Goal: Task Accomplishment & Management: Use online tool/utility

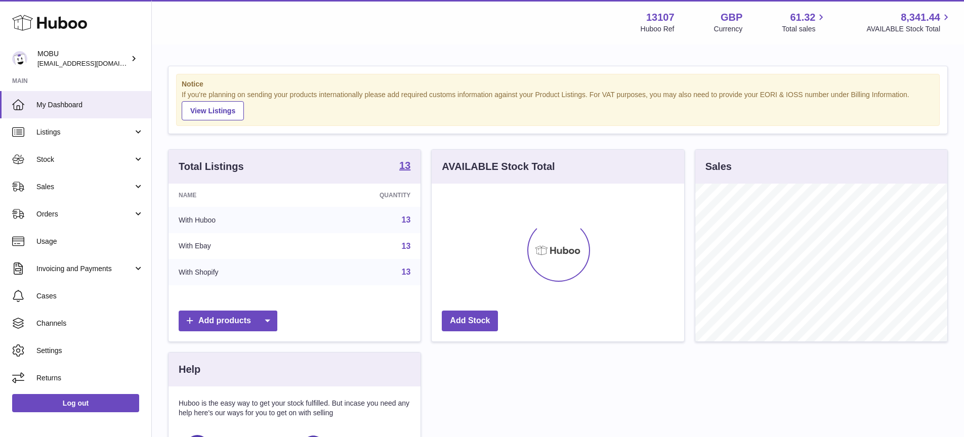
scroll to position [158, 252]
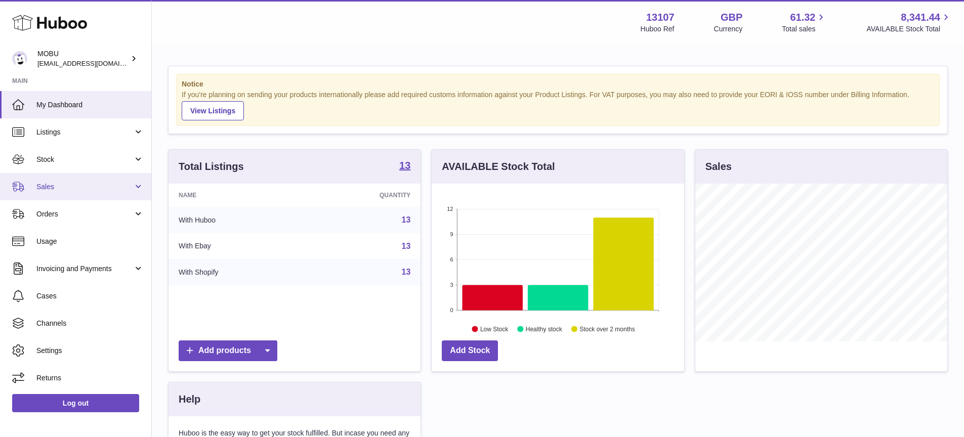
click at [111, 181] on link "Sales" at bounding box center [75, 186] width 151 height 27
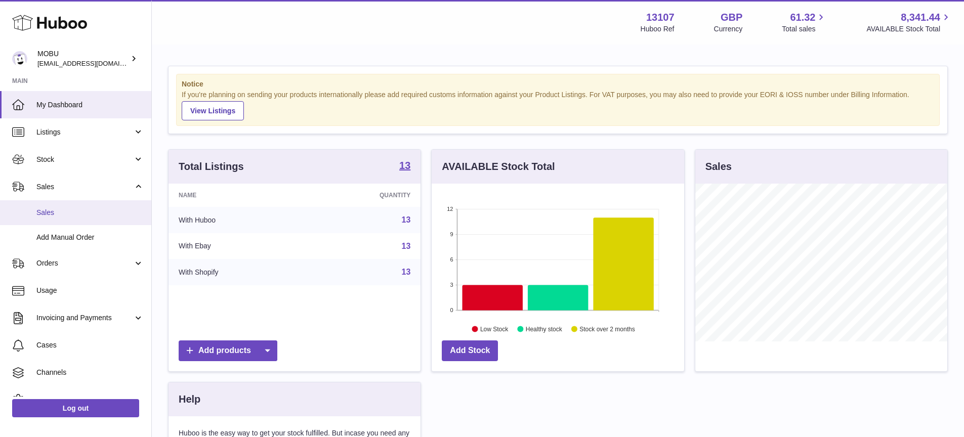
click at [118, 213] on span "Sales" at bounding box center [89, 213] width 107 height 10
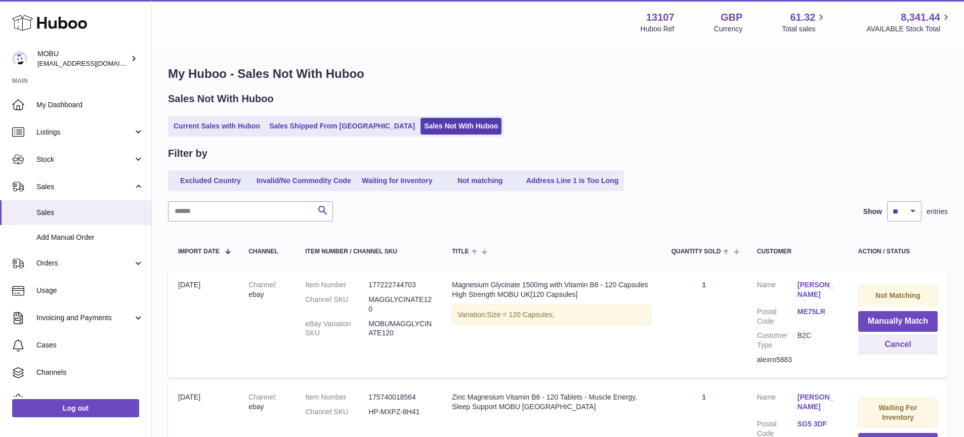
click at [273, 190] on ul "Excluded Country Invalid/No Commodity Code Waiting for Inventory Not matching A…" at bounding box center [396, 180] width 456 height 21
click at [263, 201] on input "text" at bounding box center [250, 211] width 165 height 20
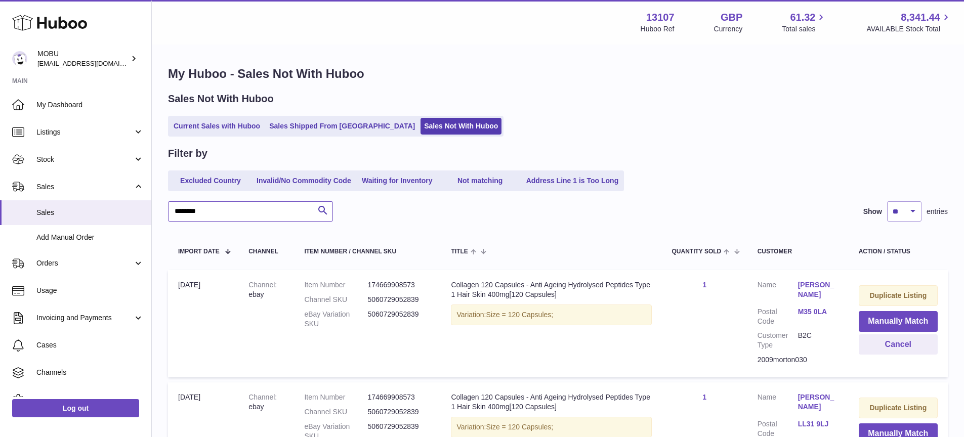
type input "********"
click at [892, 325] on button "Manually Match" at bounding box center [899, 321] width 76 height 21
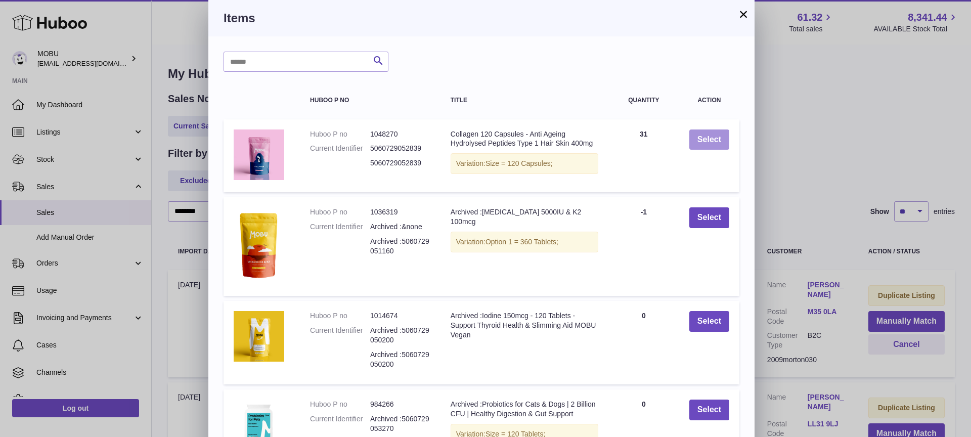
click at [706, 148] on button "Select" at bounding box center [709, 139] width 40 height 21
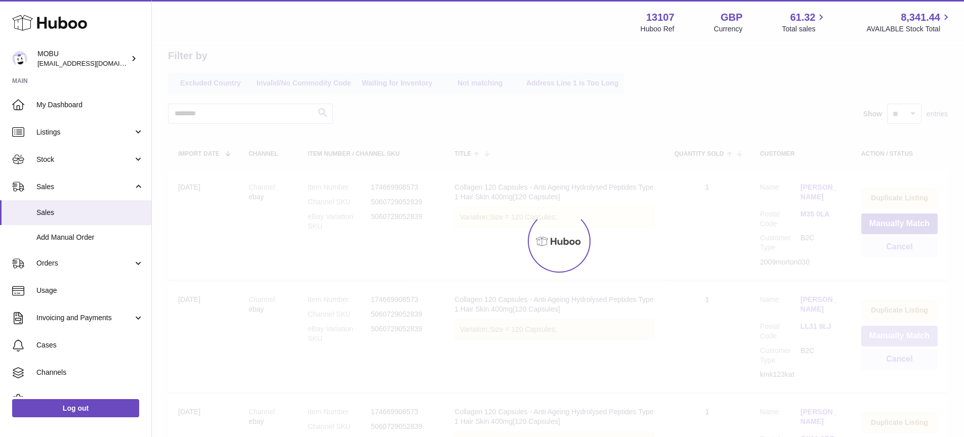
scroll to position [103, 0]
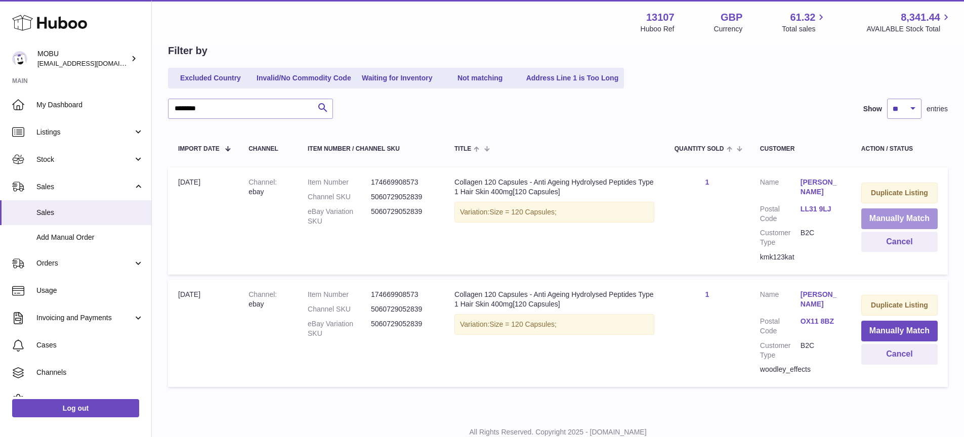
click at [895, 218] on button "Manually Match" at bounding box center [899, 218] width 76 height 21
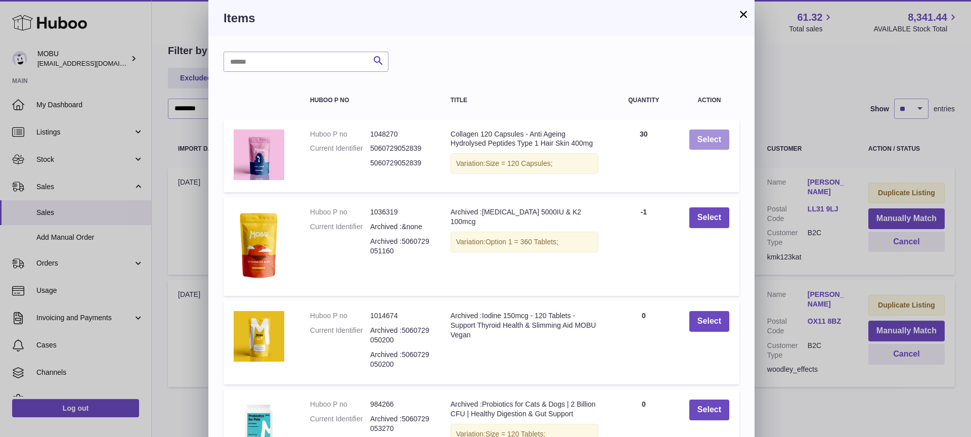
click at [714, 135] on button "Select" at bounding box center [709, 139] width 40 height 21
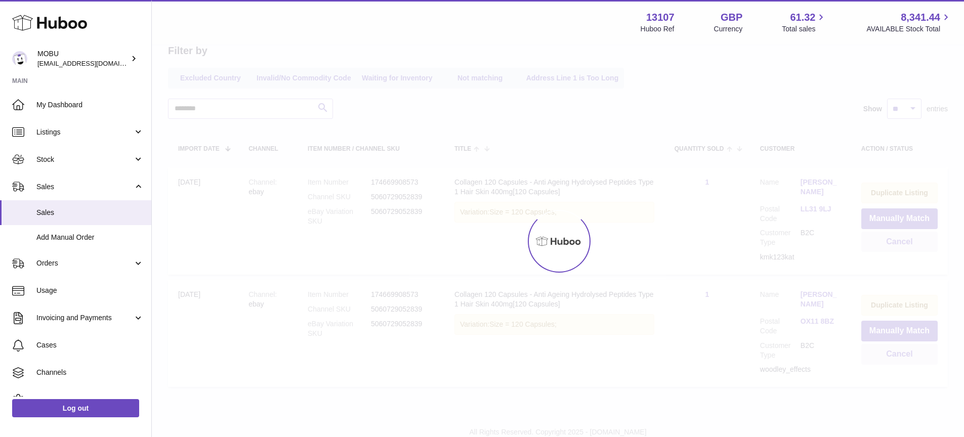
scroll to position [25, 0]
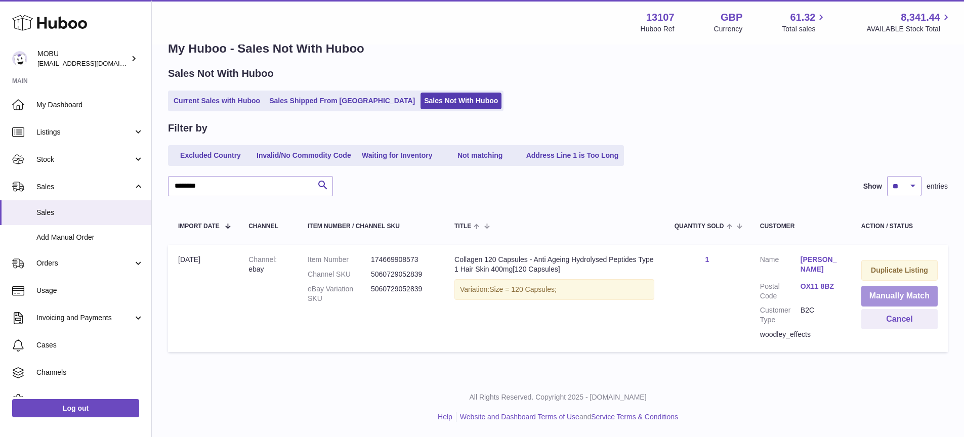
click at [883, 289] on button "Manually Match" at bounding box center [899, 296] width 76 height 21
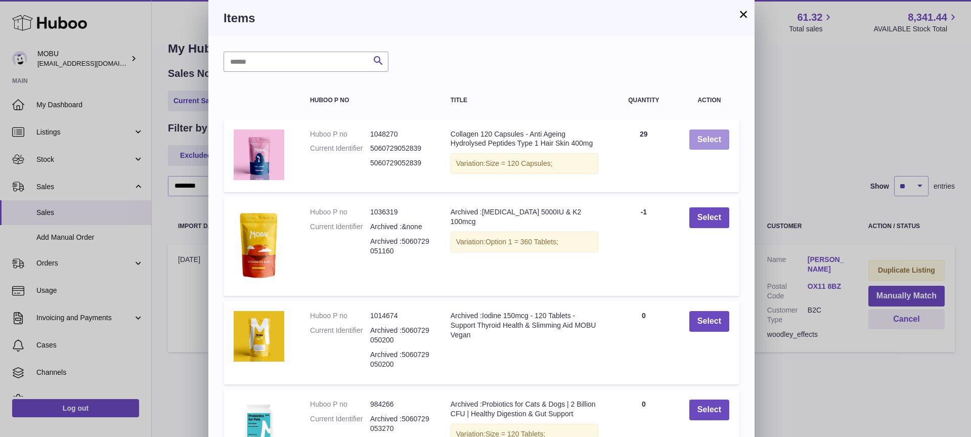
click at [703, 148] on button "Select" at bounding box center [709, 139] width 40 height 21
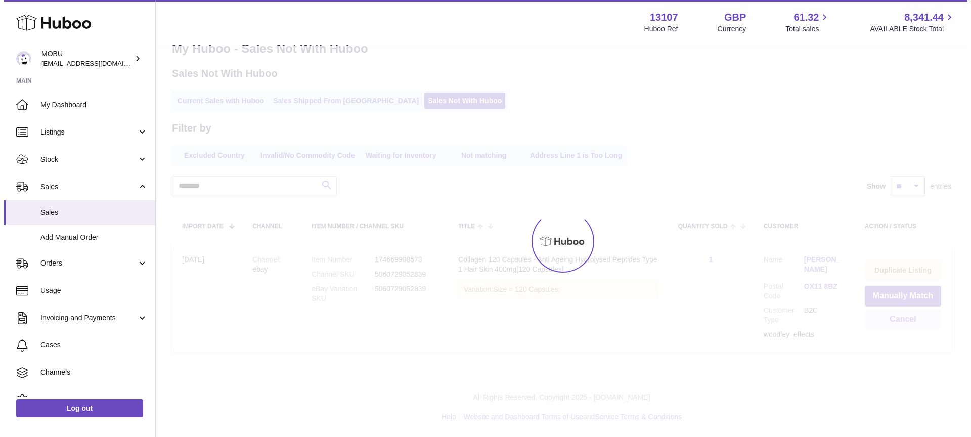
scroll to position [0, 0]
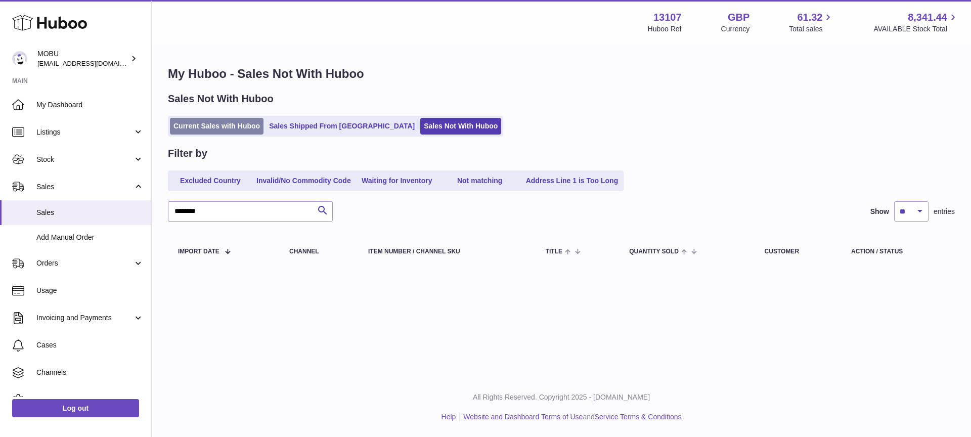
click at [225, 119] on link "Current Sales with Huboo" at bounding box center [217, 126] width 94 height 17
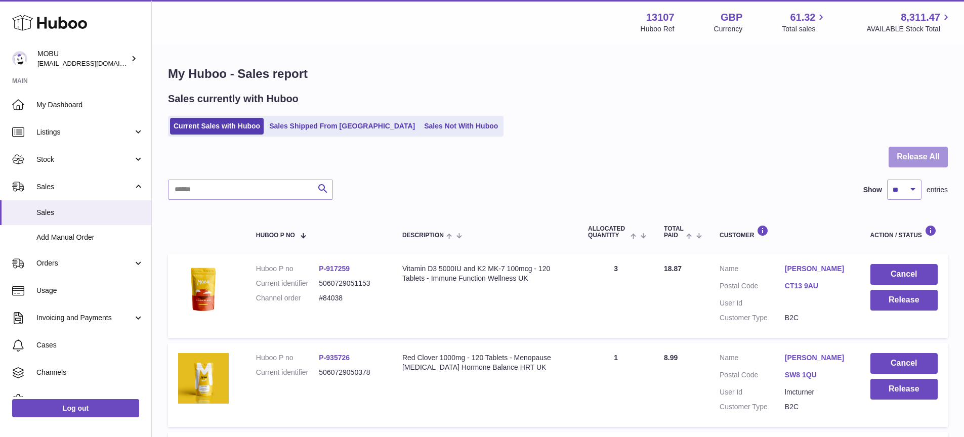
click at [888, 154] on button "Release All" at bounding box center [917, 157] width 59 height 21
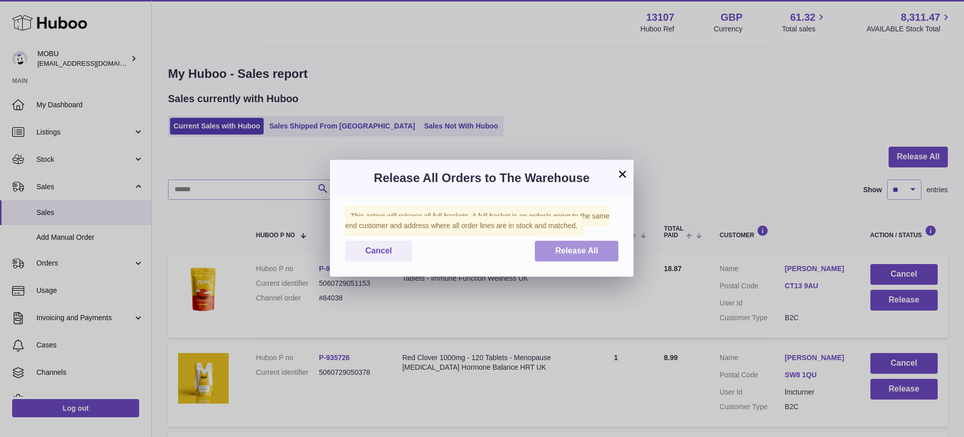
click at [584, 250] on span "Release All" at bounding box center [576, 250] width 43 height 9
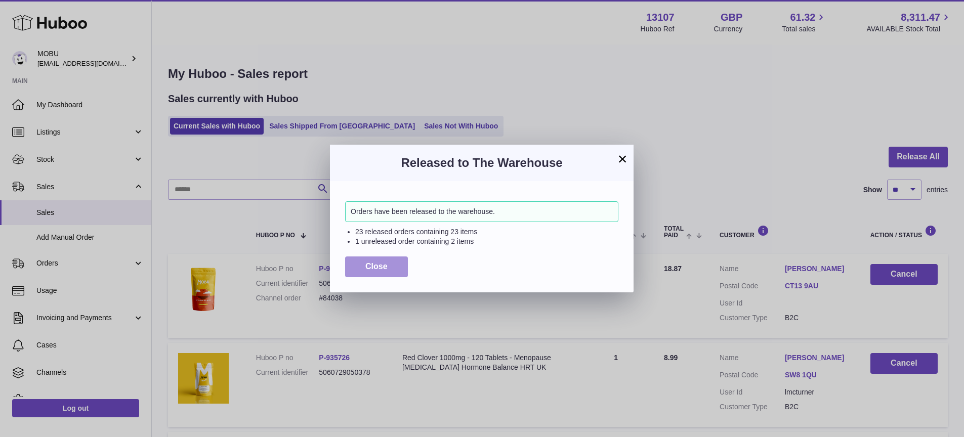
click at [378, 266] on span "Close" at bounding box center [376, 266] width 22 height 9
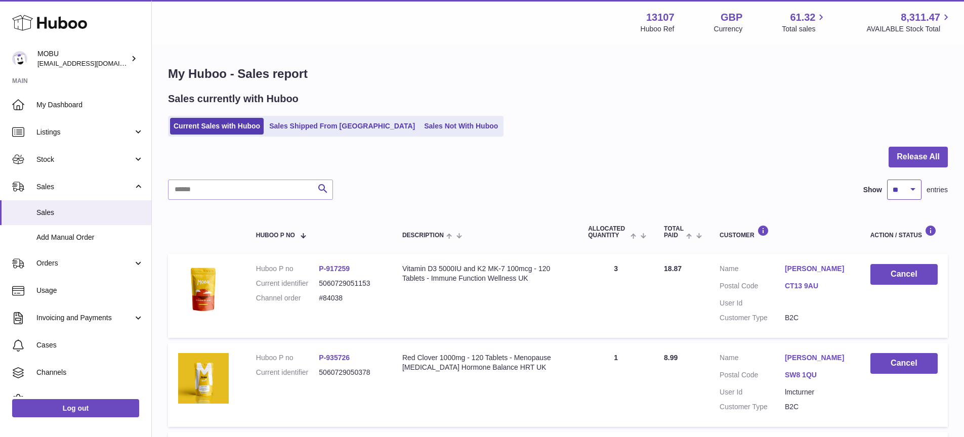
click at [902, 191] on select "** ** ** ***" at bounding box center [904, 190] width 34 height 20
select select "***"
click at [887, 180] on select "** ** ** ***" at bounding box center [904, 190] width 34 height 20
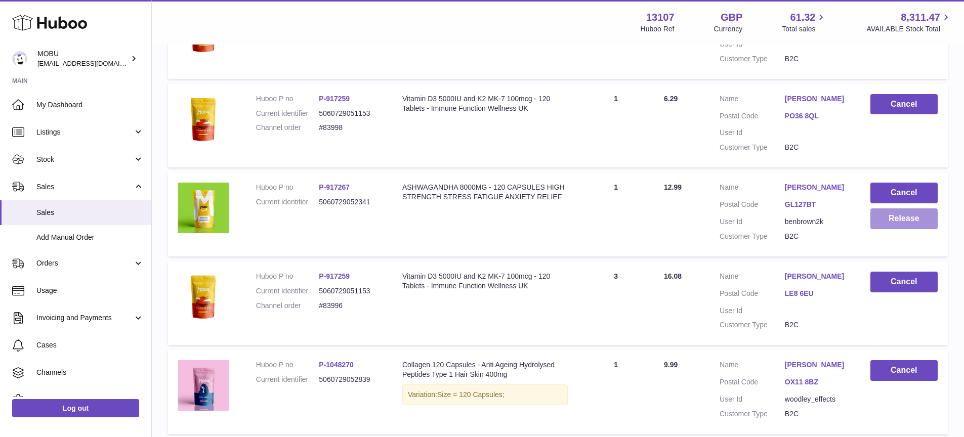
click at [888, 216] on button "Release" at bounding box center [903, 218] width 67 height 21
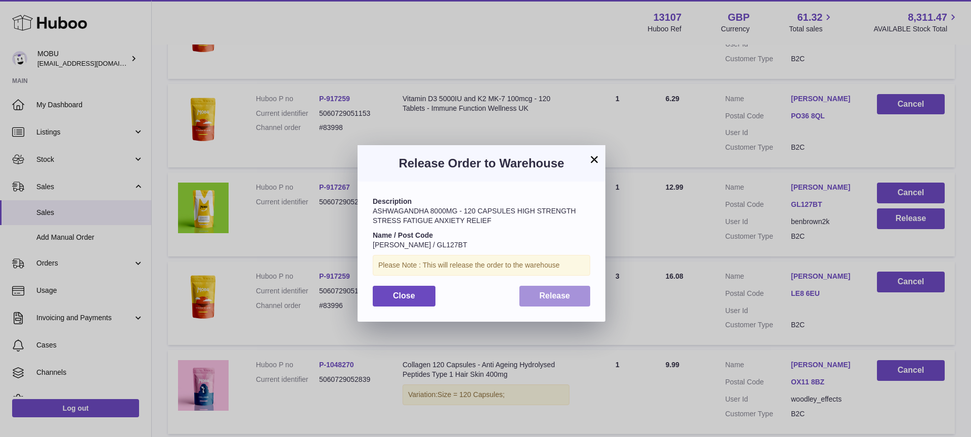
click at [550, 303] on button "Release" at bounding box center [554, 296] width 71 height 21
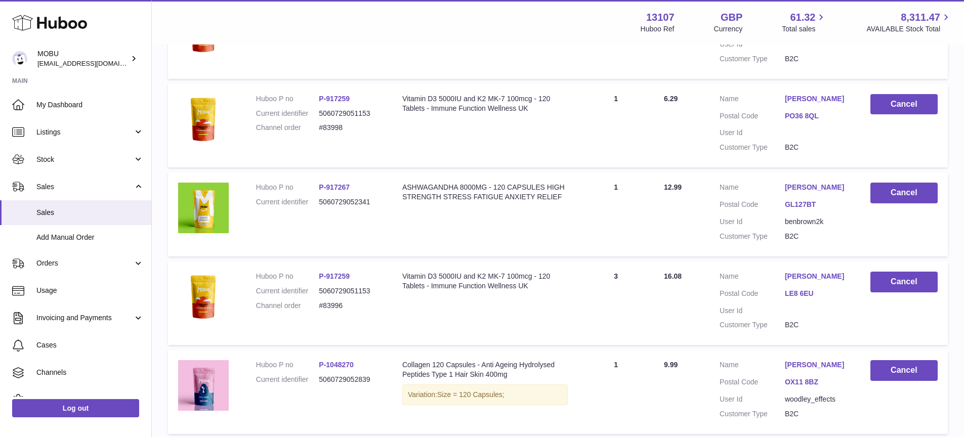
click at [623, 279] on td "Quantity Sold 3" at bounding box center [616, 304] width 76 height 84
